Goal: Communication & Community: Ask a question

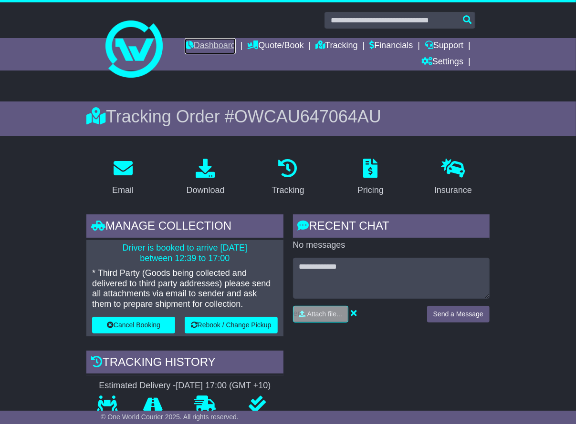
click at [195, 43] on link "Dashboard" at bounding box center [210, 46] width 51 height 16
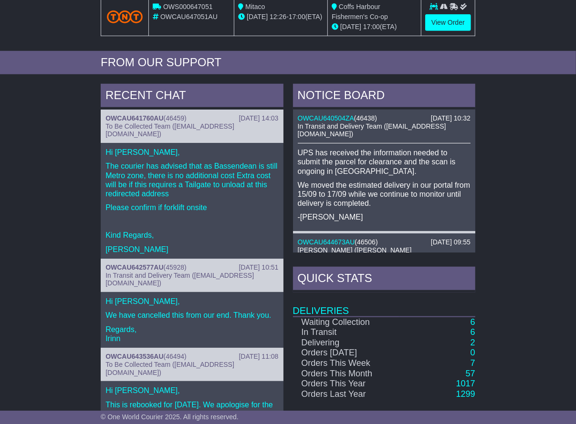
scroll to position [429, 0]
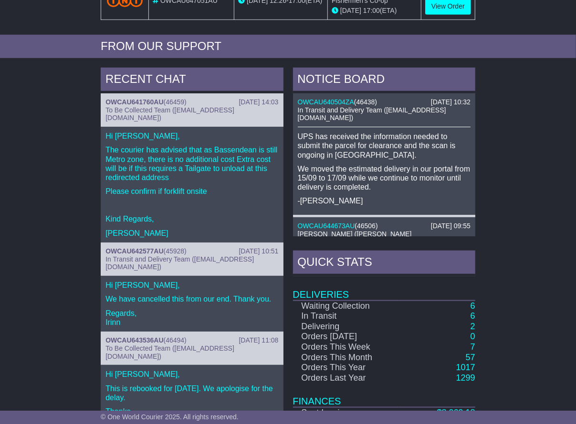
click at [186, 101] on div "OWCAU641760AU ( 46459 )" at bounding box center [191, 102] width 173 height 8
click at [176, 132] on p "Hi [PERSON_NAME]," at bounding box center [191, 136] width 173 height 9
drag, startPoint x: 194, startPoint y: 131, endPoint x: 191, endPoint y: 116, distance: 15.5
click at [194, 132] on p "Hi [PERSON_NAME]," at bounding box center [191, 136] width 173 height 9
drag, startPoint x: 198, startPoint y: 103, endPoint x: 197, endPoint y: 115, distance: 12.4
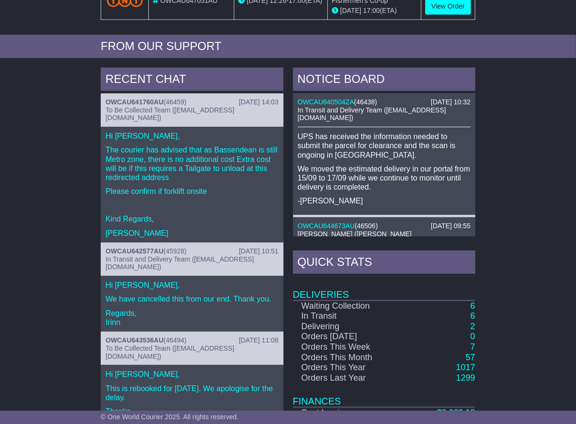
click at [199, 104] on div "OWCAU641760AU ( 46459 )" at bounding box center [191, 102] width 173 height 8
click at [182, 188] on div "Hi Michael, The courier has advised that as Bassendean is still Metro zone, the…" at bounding box center [192, 185] width 182 height 116
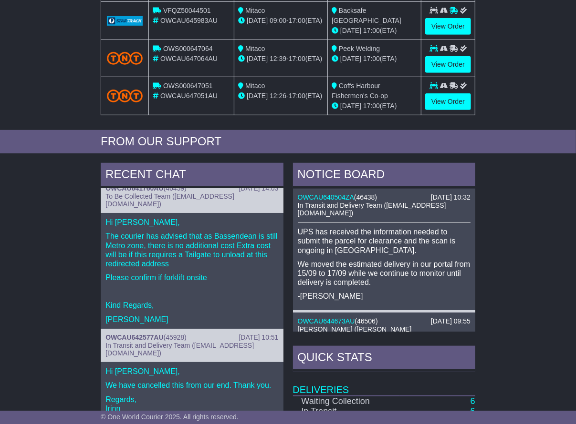
scroll to position [0, 0]
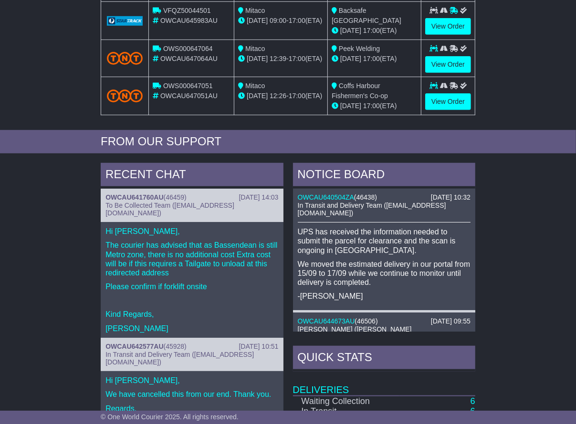
click at [206, 282] on p "Please confirm if forklift onsite" at bounding box center [191, 286] width 173 height 9
click at [202, 247] on p "The courier has advised that as Bassendean is still Metro zone, there is no add…" at bounding box center [191, 259] width 173 height 37
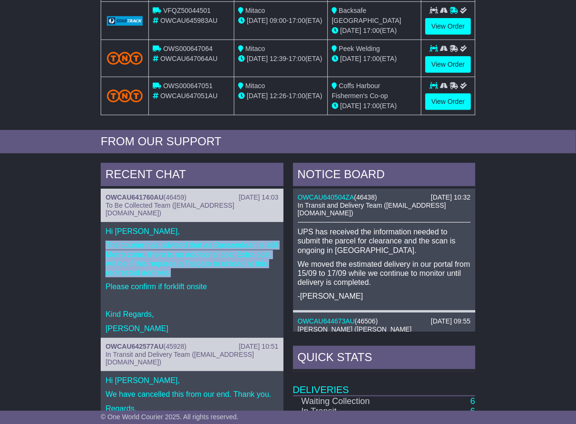
click at [202, 247] on p "The courier has advised that as Bassendean is still Metro zone, there is no add…" at bounding box center [191, 259] width 173 height 37
click at [203, 247] on p "The courier has advised that as Bassendean is still Metro zone, there is no add…" at bounding box center [191, 259] width 173 height 37
click at [158, 197] on link "OWCAU641760AU" at bounding box center [134, 198] width 58 height 8
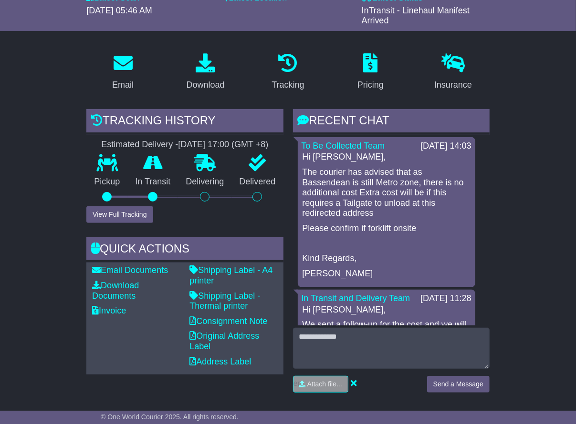
scroll to position [143, 0]
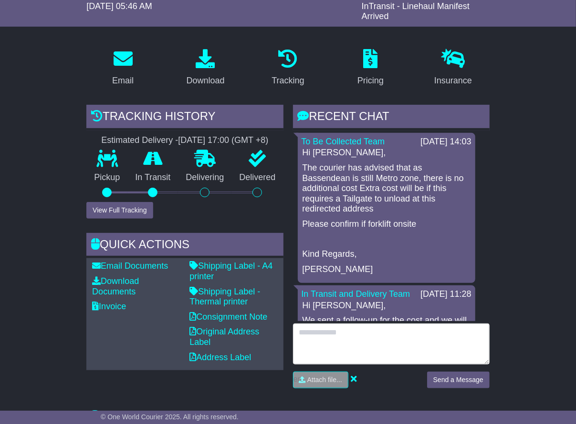
click at [331, 338] on textarea at bounding box center [391, 344] width 196 height 41
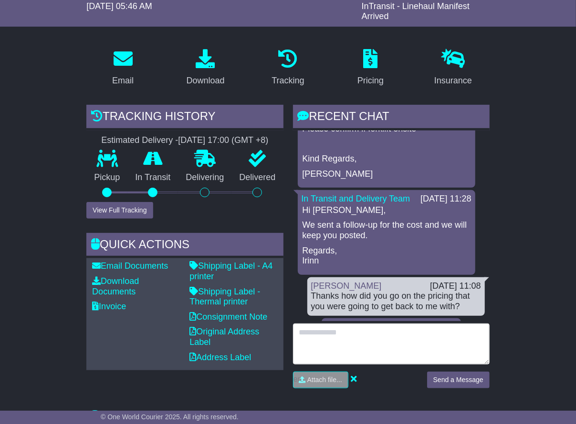
click at [349, 330] on textarea at bounding box center [391, 344] width 196 height 41
click at [317, 333] on textarea "**" at bounding box center [391, 344] width 196 height 41
type textarea "*"
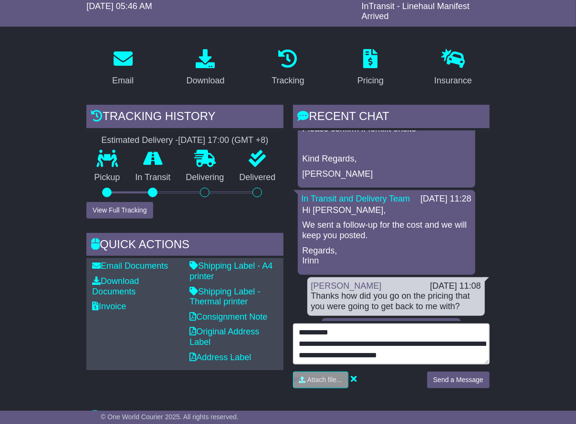
scroll to position [7, 0]
type textarea "**********"
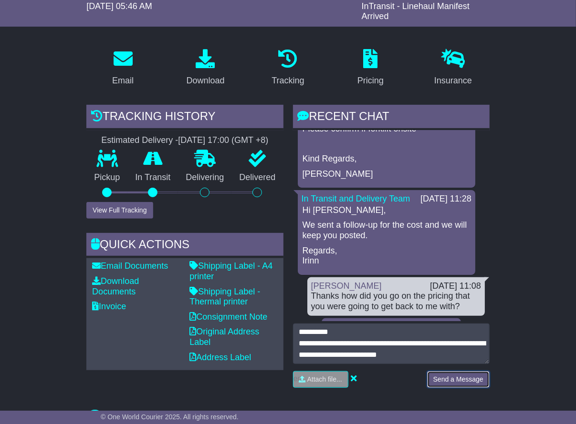
click at [443, 379] on button "Send a Message" at bounding box center [458, 379] width 62 height 17
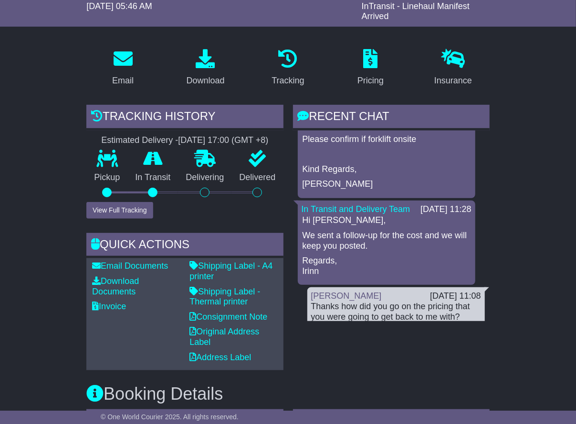
scroll to position [95, 0]
